Goal: Task Accomplishment & Management: Use online tool/utility

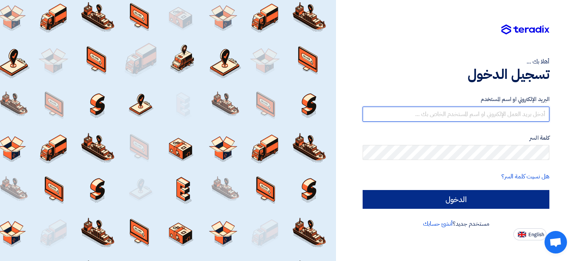
type input "[EMAIL_ADDRESS][DOMAIN_NAME]"
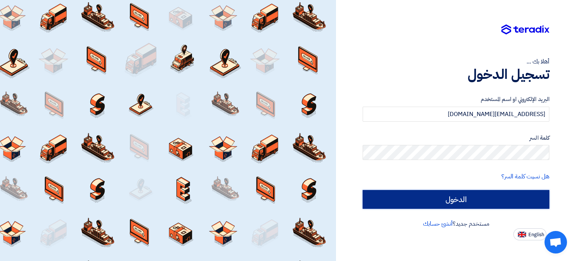
click at [465, 200] on input "الدخول" at bounding box center [456, 199] width 187 height 19
type input "Sign in"
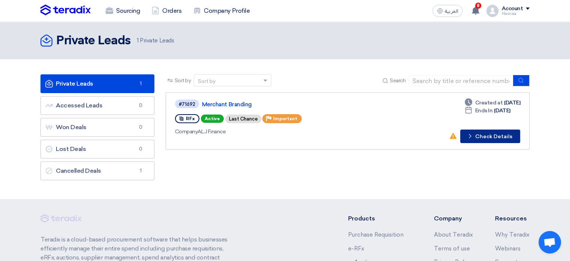
click at [492, 135] on button "Check details Check Details" at bounding box center [490, 135] width 60 height 13
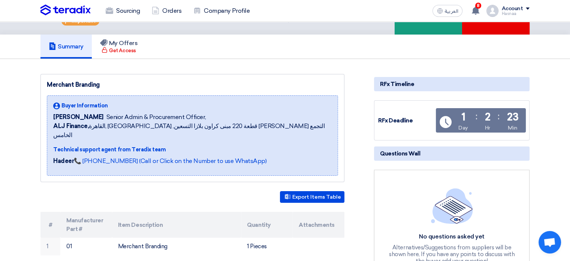
scroll to position [150, 0]
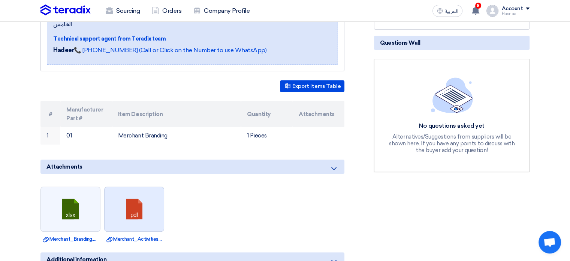
click at [145, 204] on link at bounding box center [135, 209] width 60 height 45
